Goal: Book appointment/travel/reservation

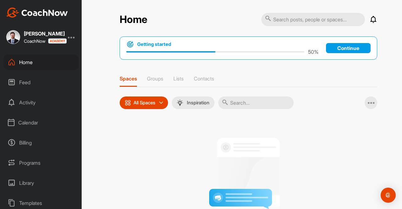
click at [28, 61] on div "Home" at bounding box center [40, 62] width 75 height 16
click at [24, 121] on div "Calendar" at bounding box center [40, 123] width 75 height 16
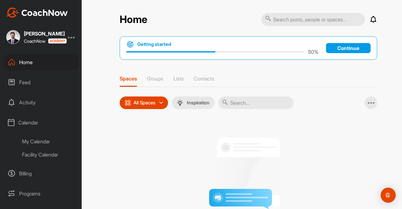
click at [38, 140] on div "My Calendar" at bounding box center [48, 141] width 61 height 13
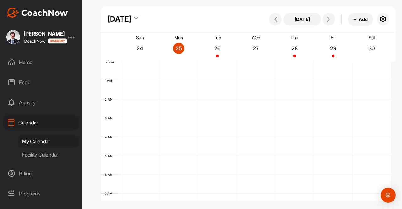
scroll to position [109, 0]
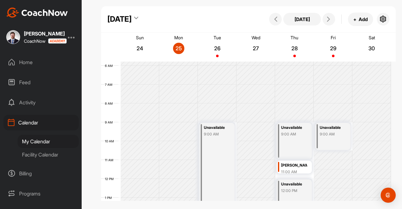
click at [298, 167] on div "[PERSON_NAME]" at bounding box center [294, 165] width 26 height 7
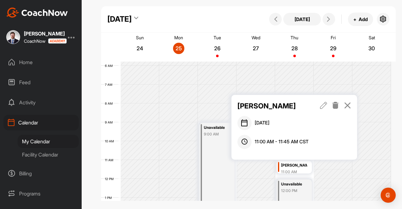
click at [335, 101] on link at bounding box center [335, 105] width 7 height 11
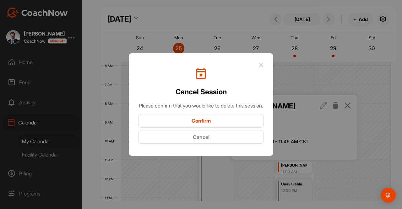
click at [236, 123] on button "Confirm" at bounding box center [201, 120] width 126 height 13
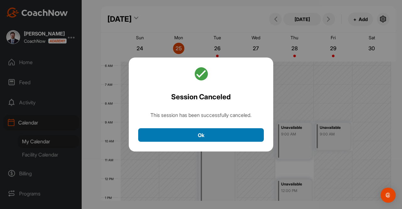
click at [229, 137] on button "Ok" at bounding box center [201, 134] width 126 height 13
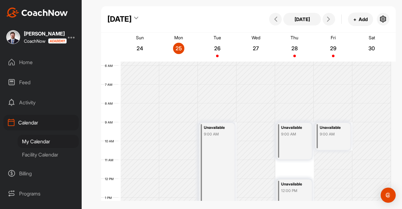
click at [294, 146] on div "Unavailable 9:00 AM" at bounding box center [294, 141] width 35 height 36
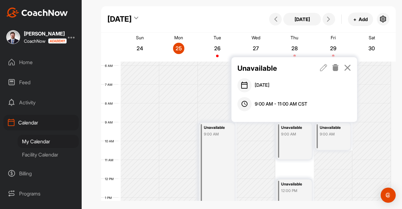
click at [323, 67] on icon at bounding box center [323, 67] width 7 height 7
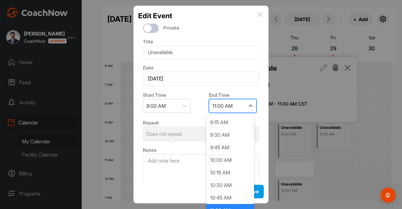
click at [233, 100] on div "11:00 AM" at bounding box center [227, 105] width 36 height 13
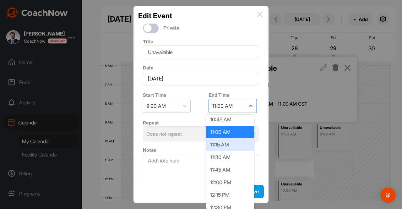
scroll to position [78, 0]
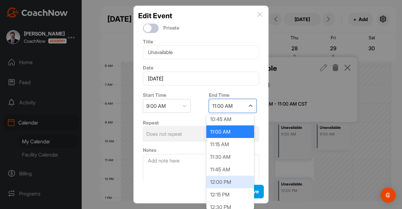
click at [218, 178] on div "12:00 PM" at bounding box center [230, 181] width 48 height 13
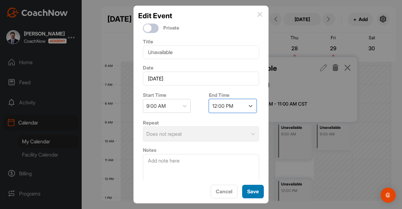
click at [251, 188] on button "Save" at bounding box center [253, 191] width 22 height 13
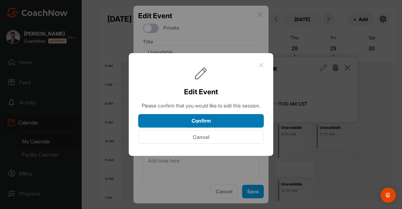
click at [230, 125] on button "Confirm" at bounding box center [201, 120] width 126 height 13
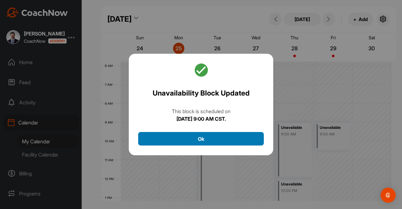
click at [230, 140] on button "Ok" at bounding box center [201, 138] width 126 height 13
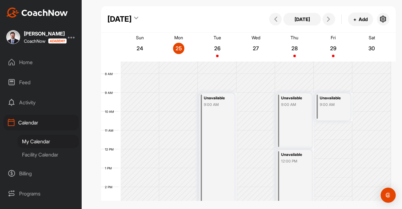
scroll to position [138, 0]
click at [328, 22] on icon at bounding box center [328, 19] width 5 height 5
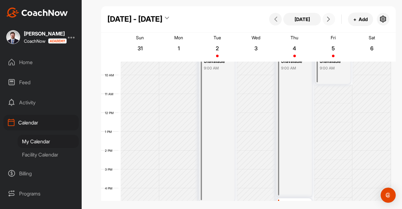
scroll to position [201, 0]
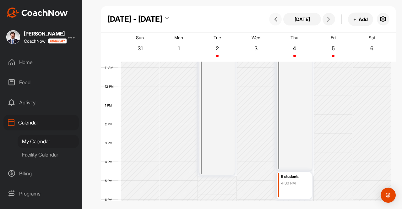
click at [274, 24] on button at bounding box center [275, 19] width 13 height 13
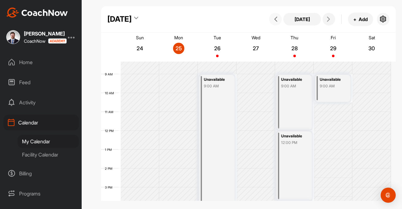
scroll to position [157, 0]
click at [329, 19] on icon at bounding box center [328, 19] width 5 height 5
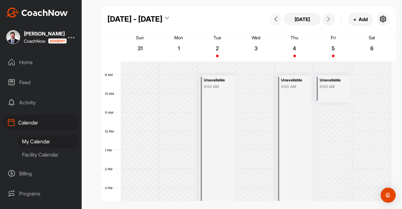
click at [273, 18] on icon at bounding box center [275, 19] width 5 height 5
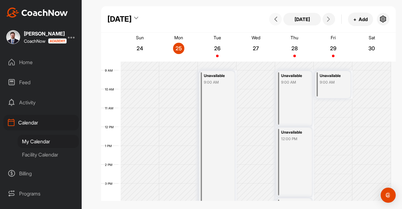
scroll to position [160, 0]
click at [327, 18] on icon at bounding box center [328, 19] width 5 height 5
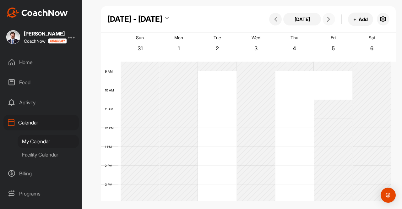
scroll to position [109, 0]
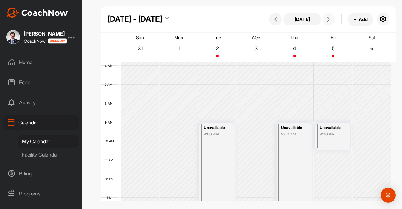
click at [327, 18] on icon at bounding box center [328, 19] width 5 height 5
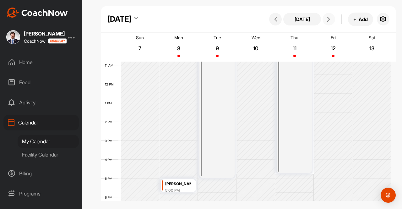
scroll to position [204, 0]
click at [273, 19] on span at bounding box center [276, 19] width 8 height 5
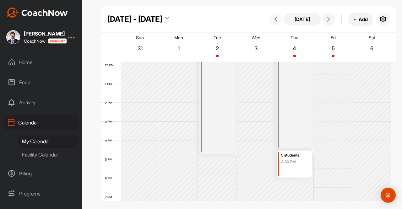
scroll to position [231, 0]
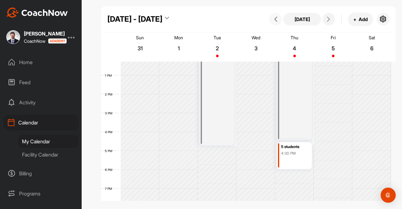
click at [274, 19] on icon at bounding box center [275, 19] width 5 height 5
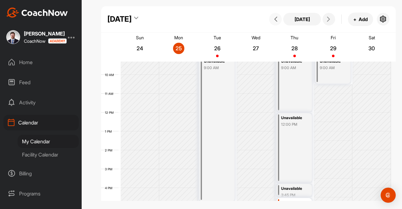
scroll to position [175, 0]
click at [328, 15] on button at bounding box center [328, 19] width 13 height 13
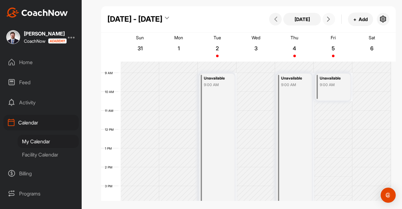
scroll to position [174, 0]
